Goal: Information Seeking & Learning: Find contact information

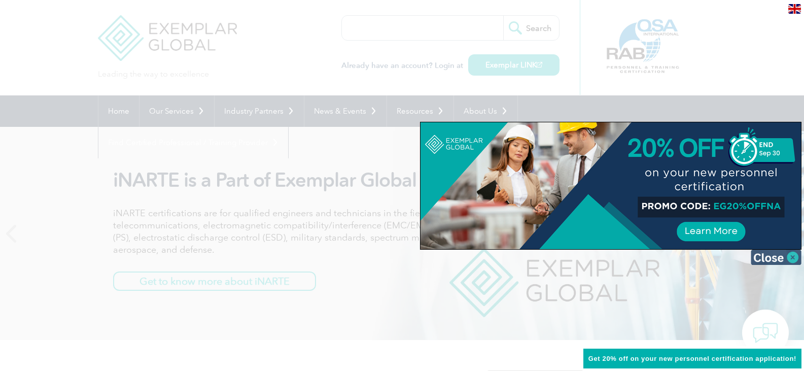
click at [793, 256] on img at bounding box center [775, 256] width 51 height 15
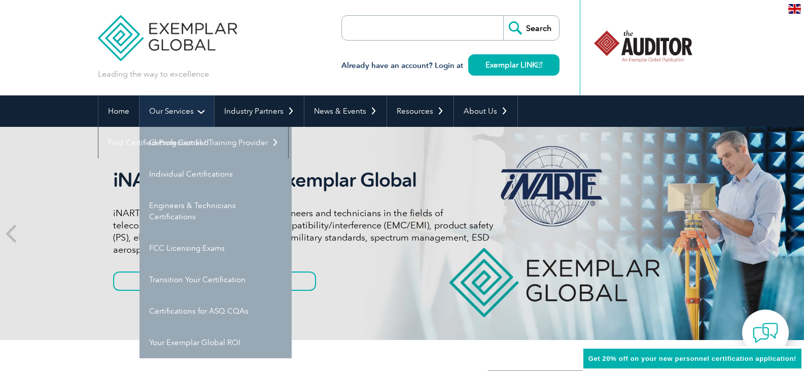
click at [191, 107] on link "Our Services" at bounding box center [176, 110] width 75 height 31
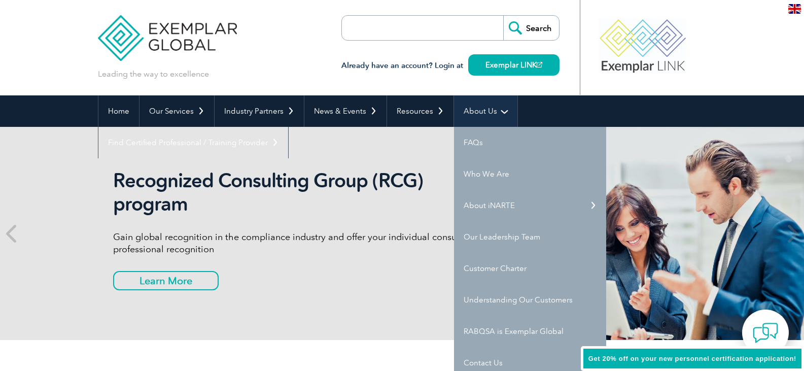
click at [462, 113] on link "About Us" at bounding box center [485, 110] width 63 height 31
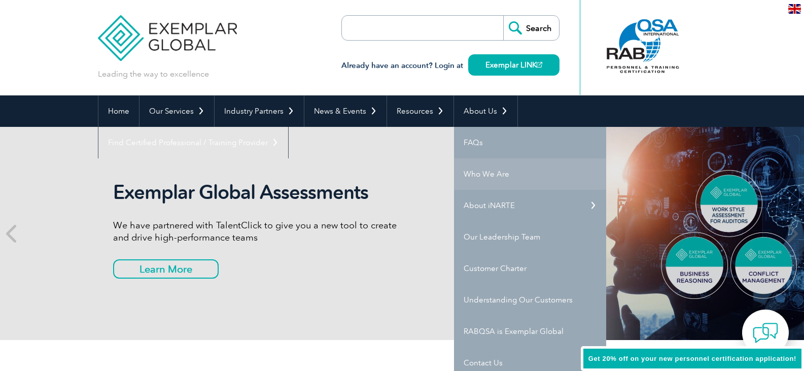
click at [474, 173] on link "Who We Are" at bounding box center [530, 173] width 152 height 31
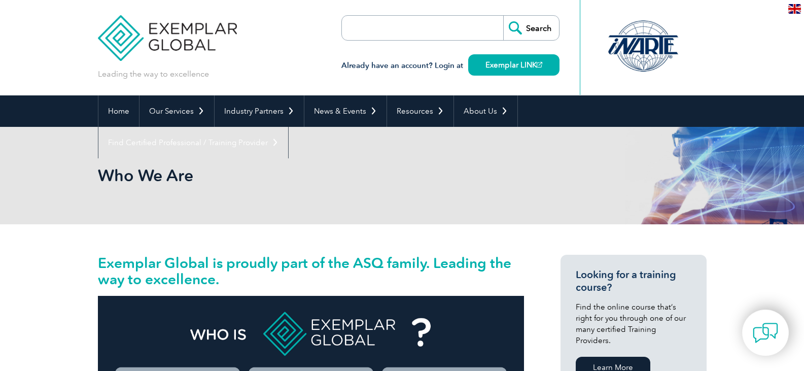
click at [413, 160] on div "Who We Are" at bounding box center [402, 175] width 608 height 97
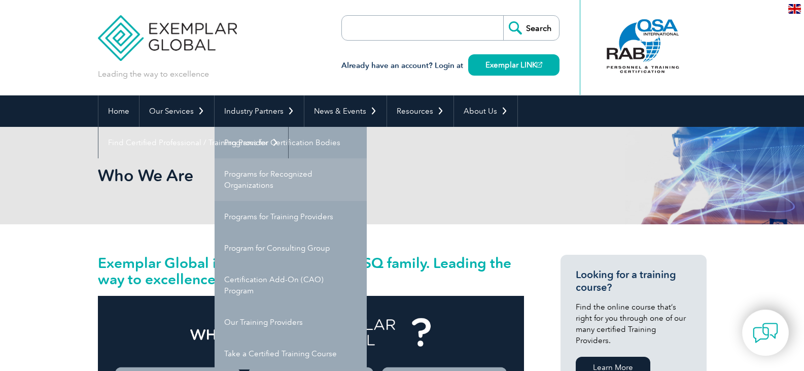
click at [303, 175] on link "Programs for Recognized Organizations" at bounding box center [290, 179] width 152 height 43
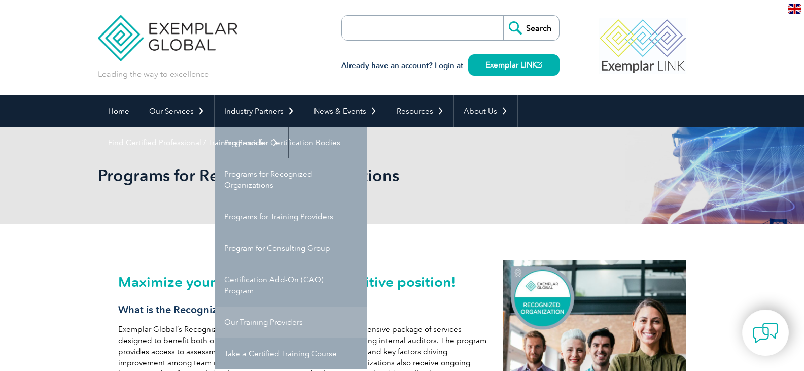
click at [241, 321] on link "Our Training Providers" at bounding box center [290, 321] width 152 height 31
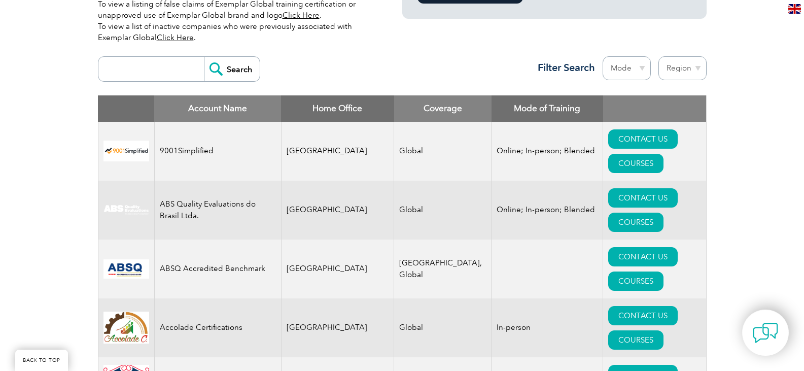
scroll to position [345, 0]
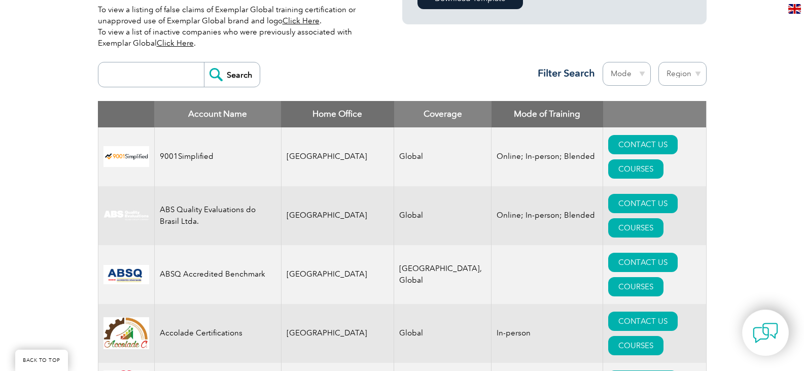
click at [141, 71] on input "search" at bounding box center [153, 74] width 100 height 24
type input "LMS Academy"
click at [204, 62] on input "Search" at bounding box center [232, 74] width 56 height 24
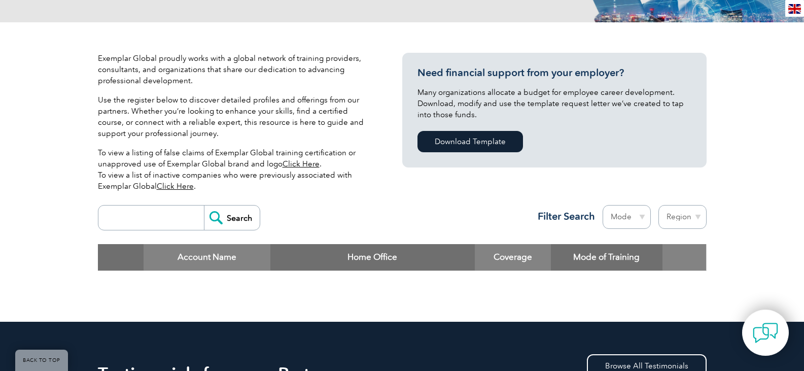
scroll to position [203, 0]
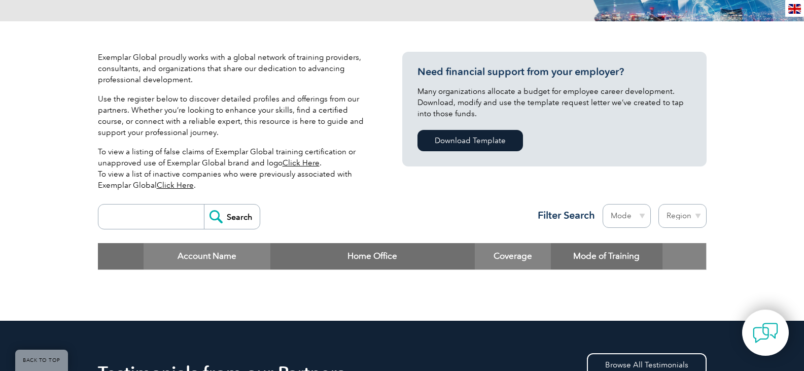
click at [162, 213] on input "search" at bounding box center [153, 216] width 100 height 24
type input "LMS"
click at [204, 204] on input "Search" at bounding box center [232, 216] width 56 height 24
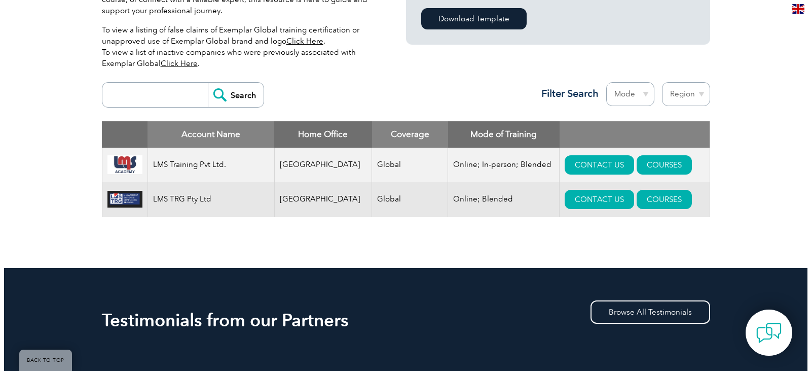
scroll to position [329, 0]
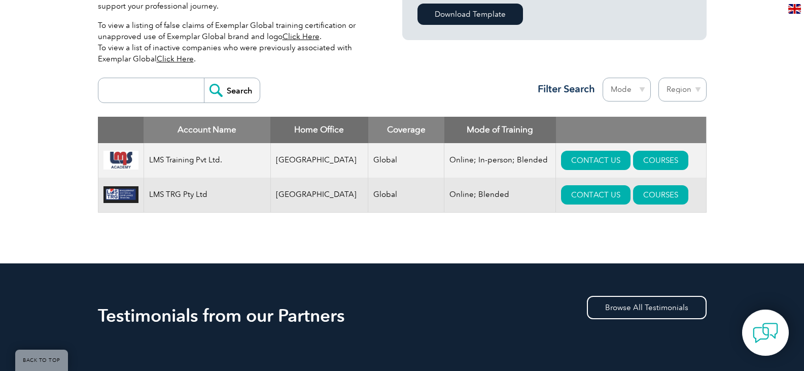
drag, startPoint x: 811, startPoint y: 66, endPoint x: 811, endPoint y: 143, distance: 77.1
click at [598, 160] on link "CONTACT US" at bounding box center [595, 160] width 69 height 19
click at [640, 165] on link "COURSES" at bounding box center [660, 160] width 55 height 19
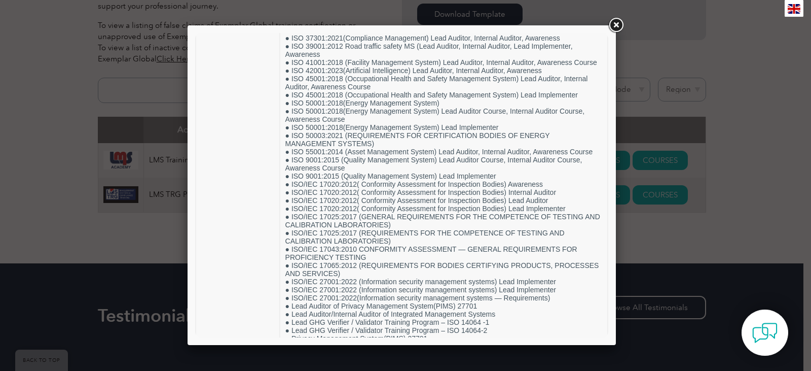
scroll to position [556, 0]
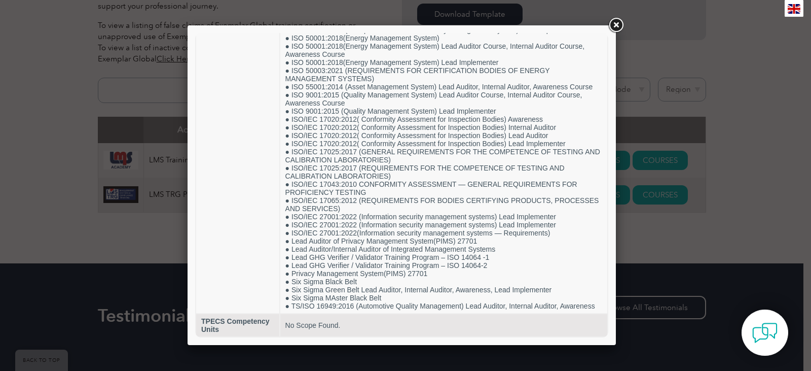
drag, startPoint x: 604, startPoint y: 111, endPoint x: 829, endPoint y: 356, distance: 332.4
click at [633, 323] on div at bounding box center [405, 185] width 811 height 371
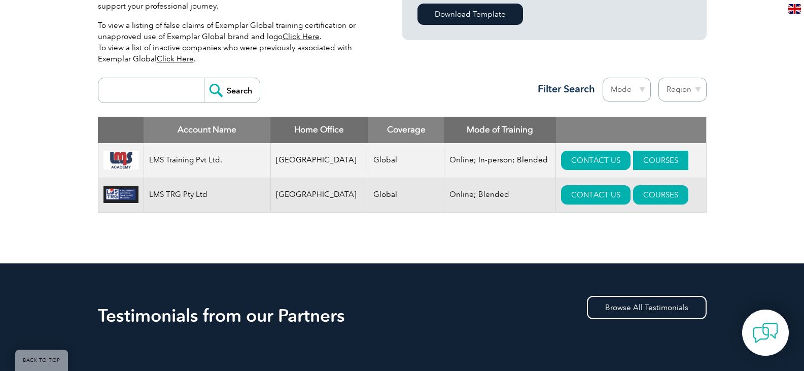
click at [641, 155] on link "COURSES" at bounding box center [660, 160] width 55 height 19
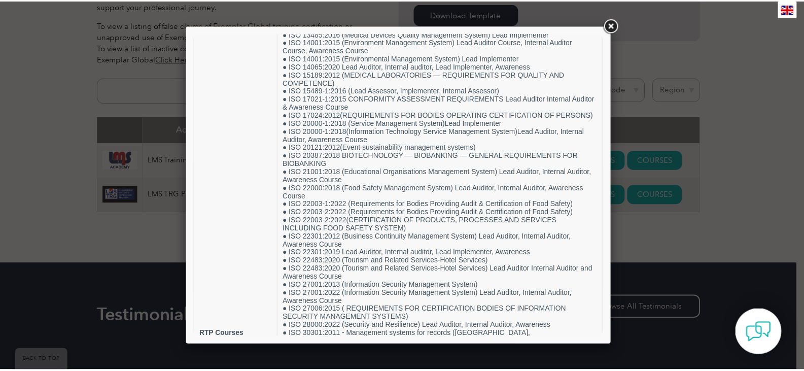
scroll to position [143, 0]
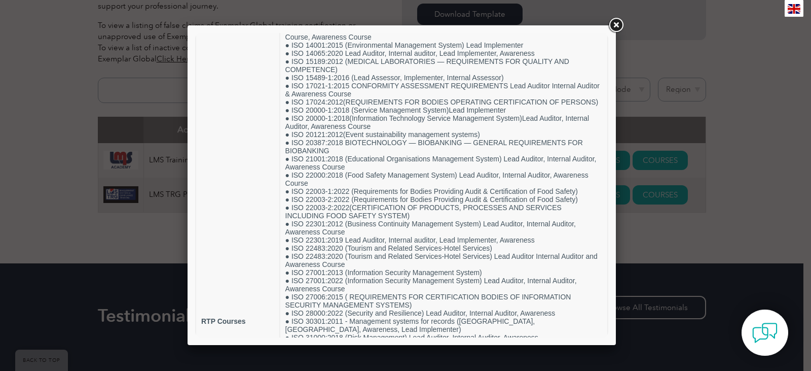
click at [619, 24] on link at bounding box center [616, 25] width 18 height 18
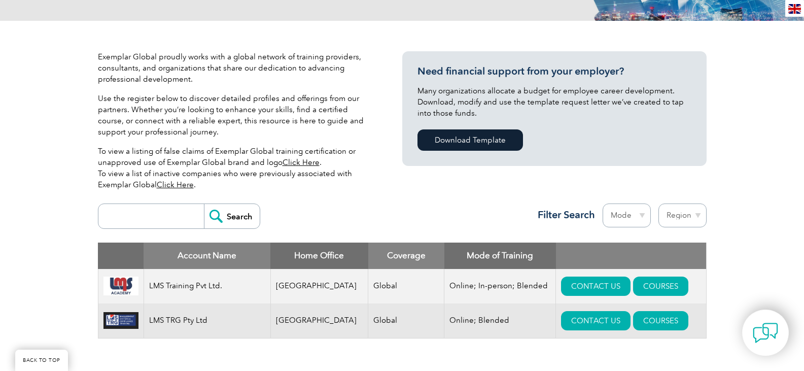
scroll to position [201, 0]
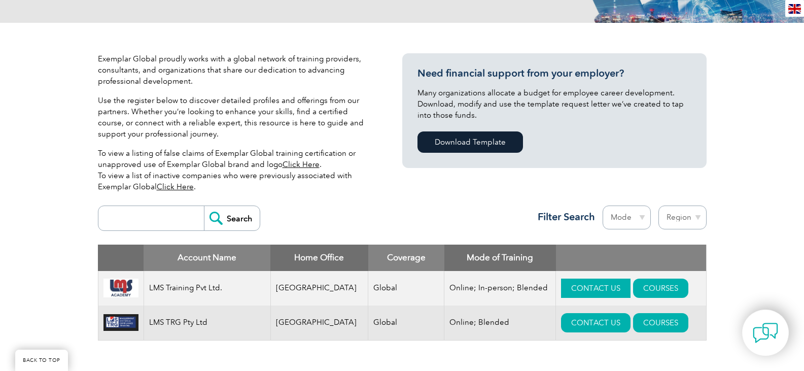
click at [567, 289] on link "CONTACT US" at bounding box center [595, 287] width 69 height 19
